Goal: Task Accomplishment & Management: Manage account settings

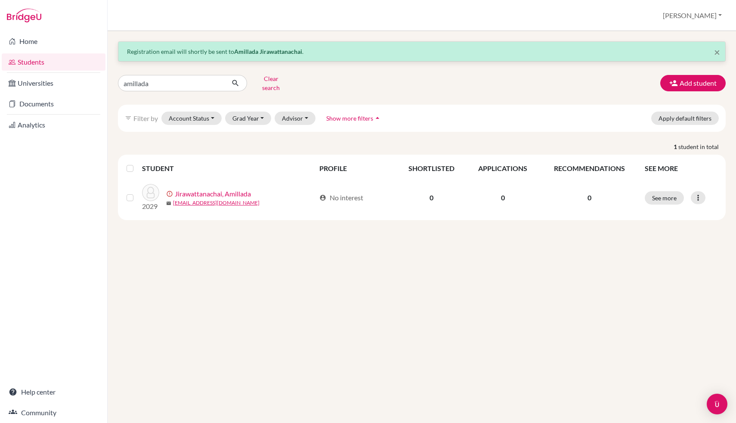
click at [173, 82] on input "amillada" at bounding box center [171, 83] width 107 height 16
type input "carina"
click button "submit" at bounding box center [235, 83] width 23 height 16
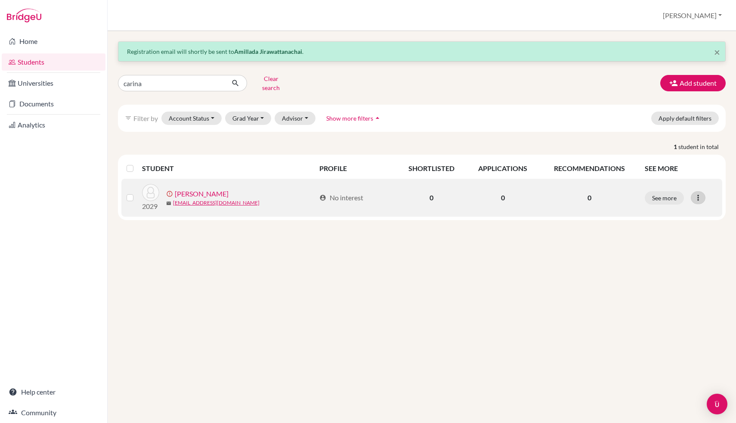
click at [694, 197] on div at bounding box center [698, 197] width 15 height 13
click at [685, 209] on button "Edit student" at bounding box center [665, 216] width 78 height 14
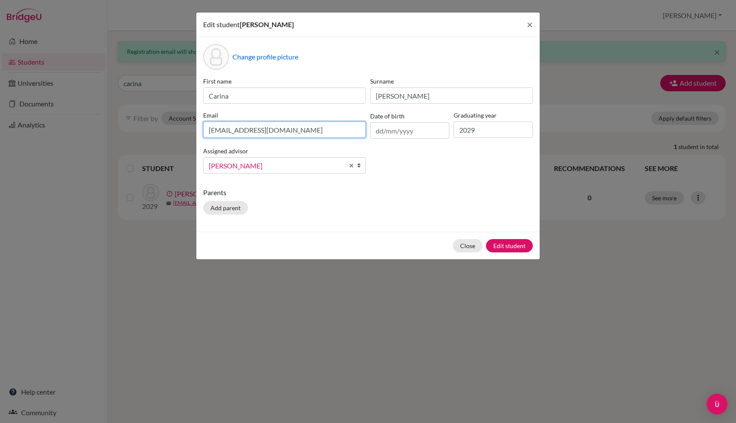
click at [230, 131] on input "[EMAIL_ADDRESS][DOMAIN_NAME]" at bounding box center [284, 129] width 163 height 16
type input "[EMAIL_ADDRESS][DOMAIN_NAME]"
click at [512, 246] on button "Edit student" at bounding box center [509, 245] width 47 height 13
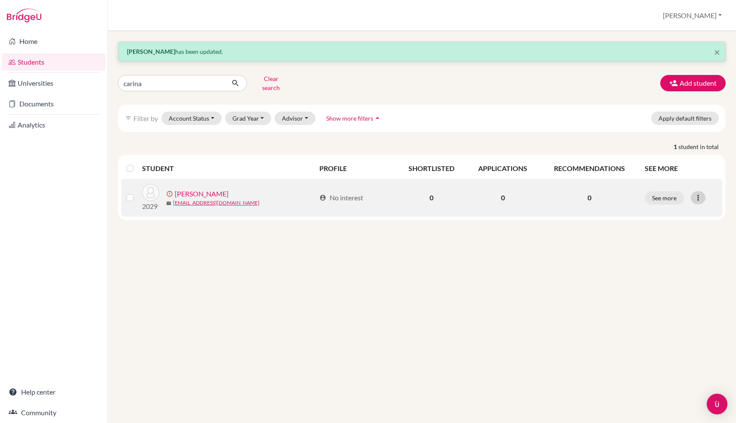
click at [698, 193] on icon at bounding box center [698, 197] width 9 height 9
click at [673, 239] on button "Resend invite email" at bounding box center [665, 243] width 78 height 14
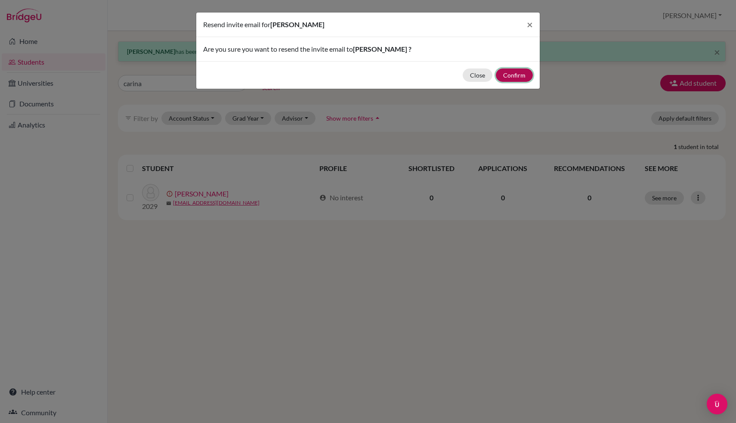
click at [506, 75] on button "Confirm" at bounding box center [514, 74] width 37 height 13
